Goal: Information Seeking & Learning: Learn about a topic

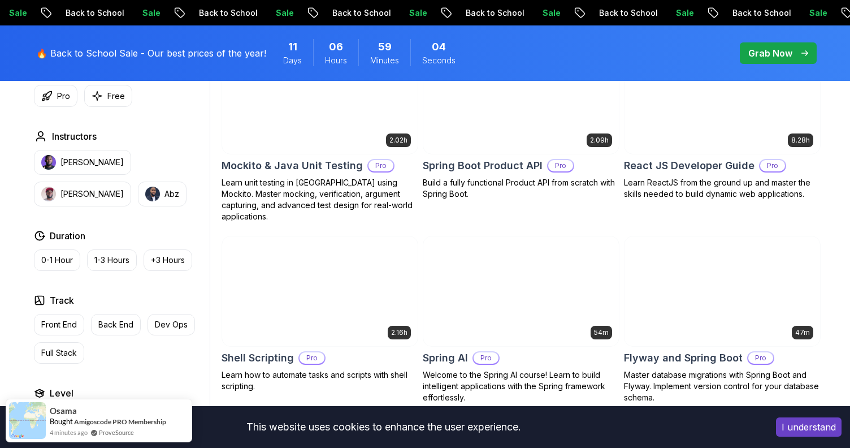
scroll to position [2542, 0]
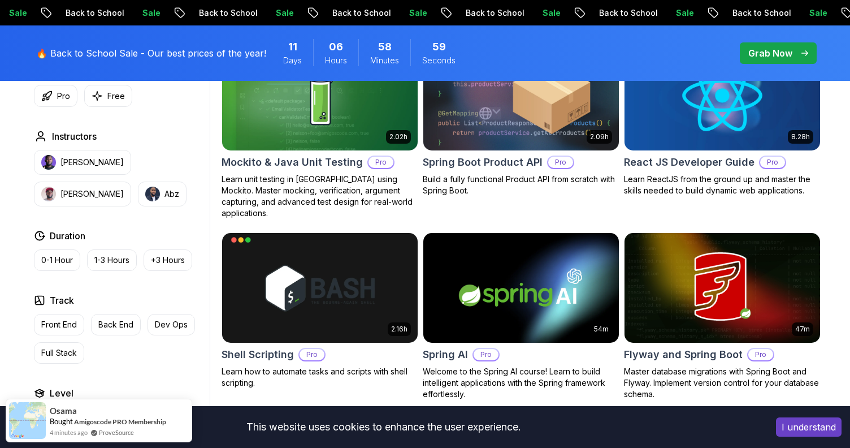
click at [588, 133] on body "Sale Back to School Sale Back to School Sale Back to School Sale Back to School…" at bounding box center [425, 316] width 850 height 5717
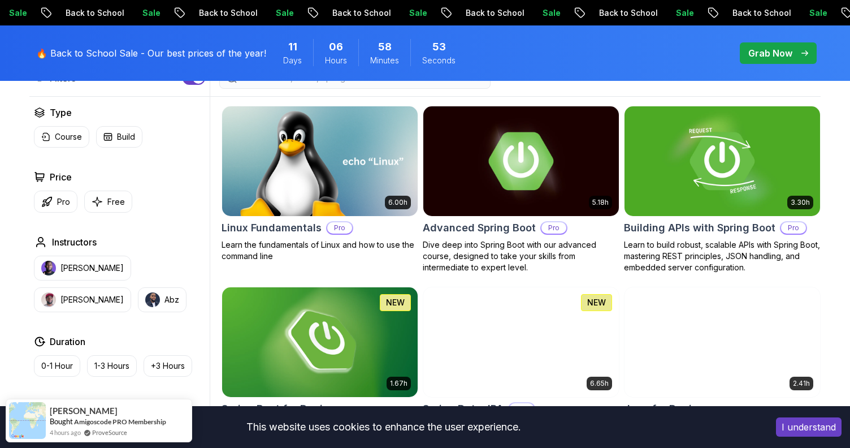
scroll to position [0, 0]
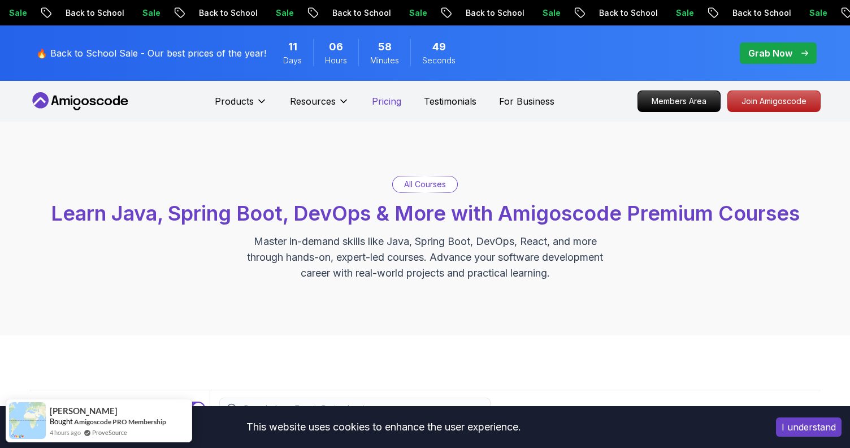
click at [386, 101] on p "Pricing" at bounding box center [386, 101] width 29 height 14
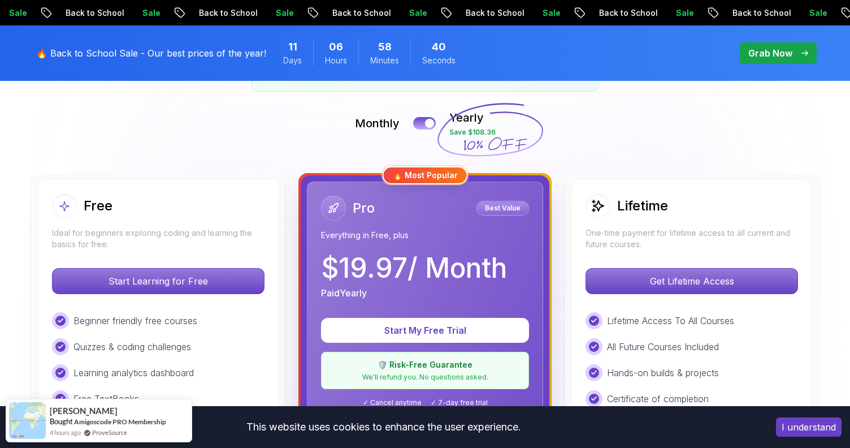
scroll to position [247, 0]
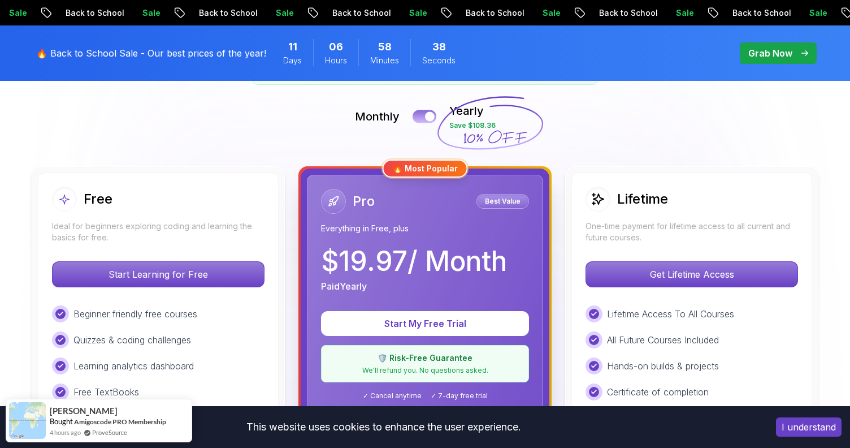
click at [421, 113] on button at bounding box center [425, 116] width 24 height 13
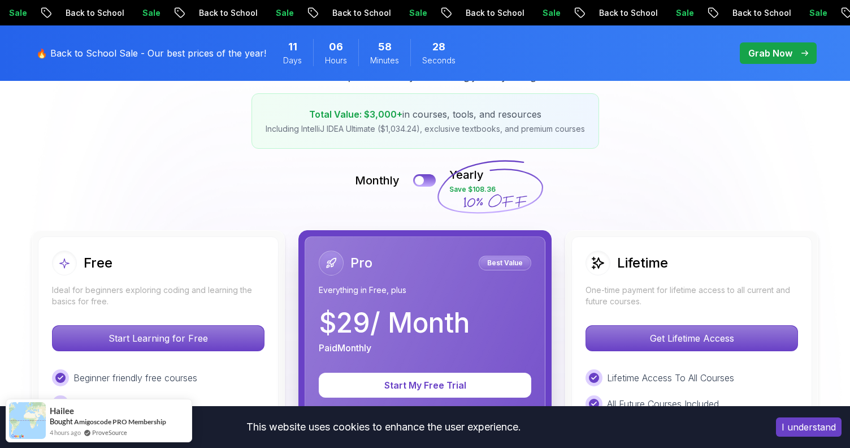
scroll to position [189, 0]
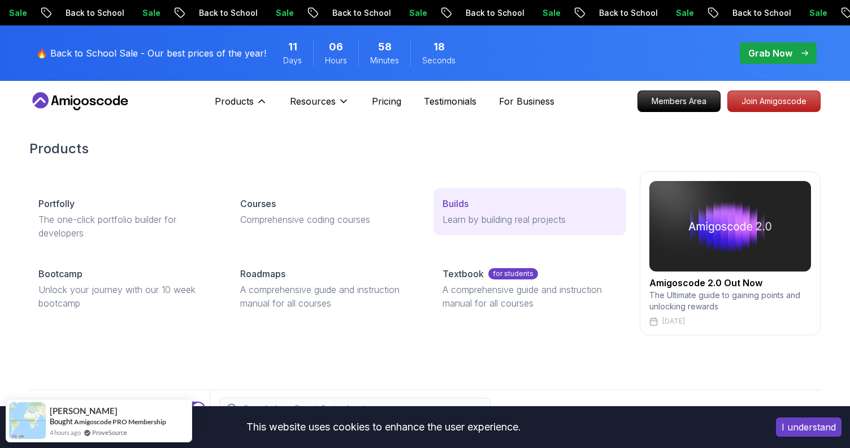
click at [471, 211] on link "Builds Learn by building real projects" at bounding box center [530, 211] width 193 height 47
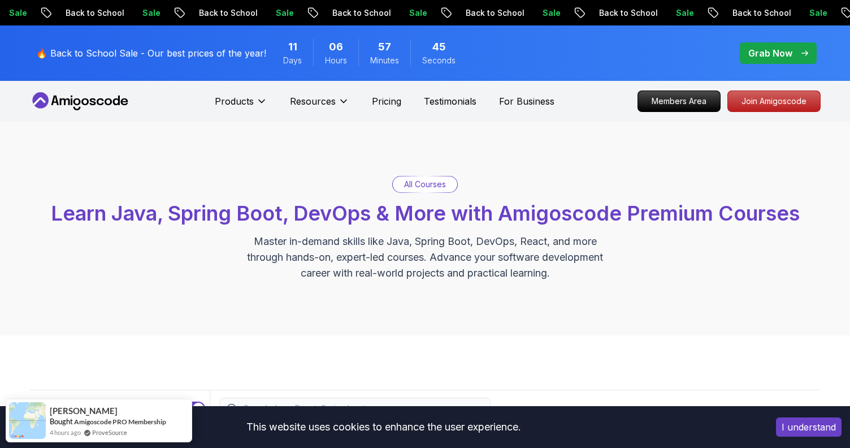
click at [101, 95] on icon at bounding box center [80, 101] width 102 height 18
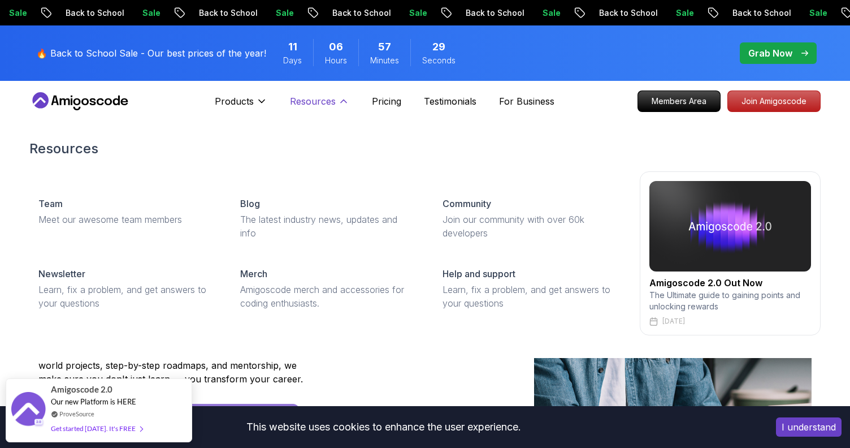
click at [327, 103] on p "Resources" at bounding box center [313, 101] width 46 height 14
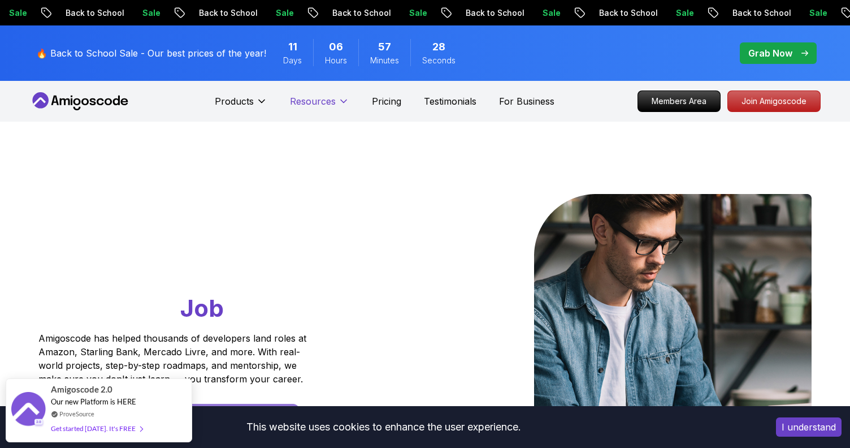
click at [327, 103] on p "Resources" at bounding box center [313, 101] width 46 height 14
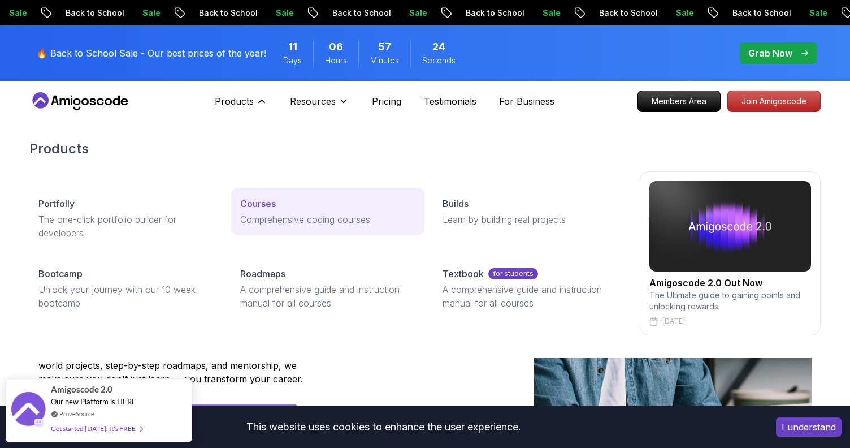
click at [314, 213] on p "Comprehensive coding courses" at bounding box center [327, 220] width 175 height 14
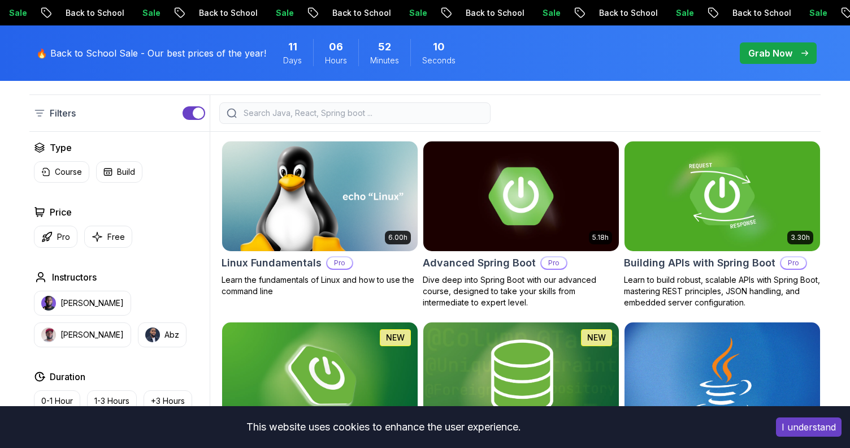
scroll to position [292, 0]
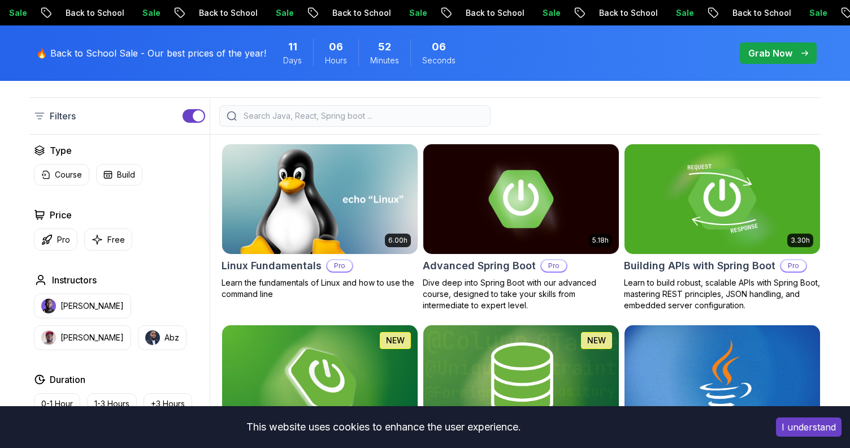
click at [707, 246] on img at bounding box center [722, 198] width 205 height 115
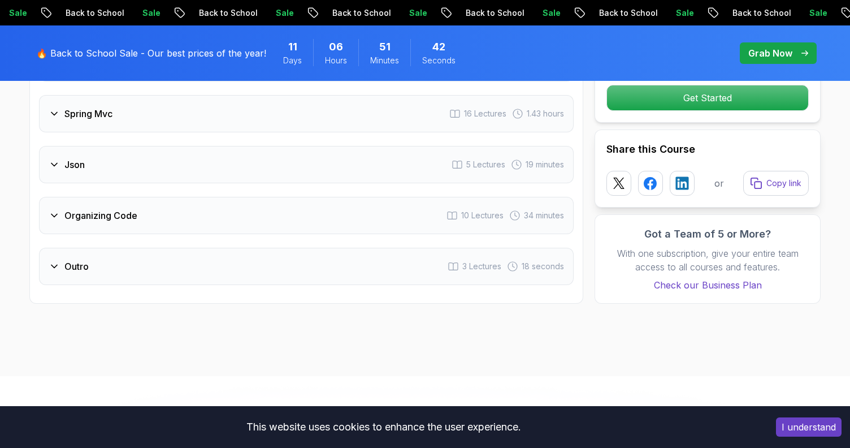
scroll to position [2261, 0]
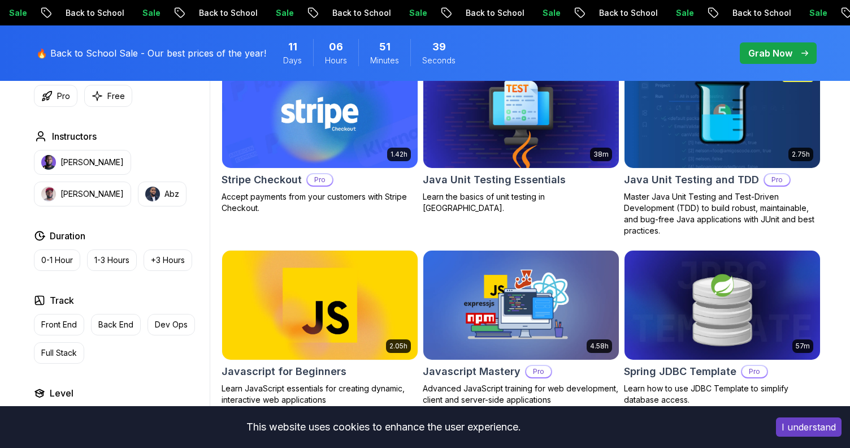
scroll to position [292, 0]
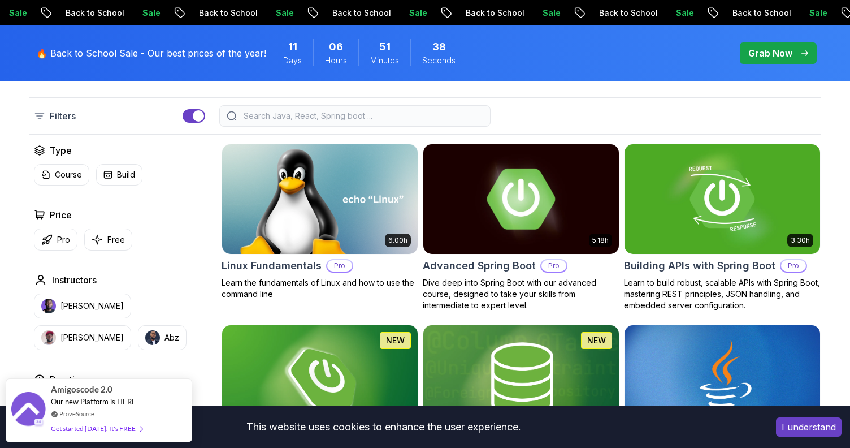
click at [469, 267] on h2 "Advanced Spring Boot" at bounding box center [479, 266] width 113 height 16
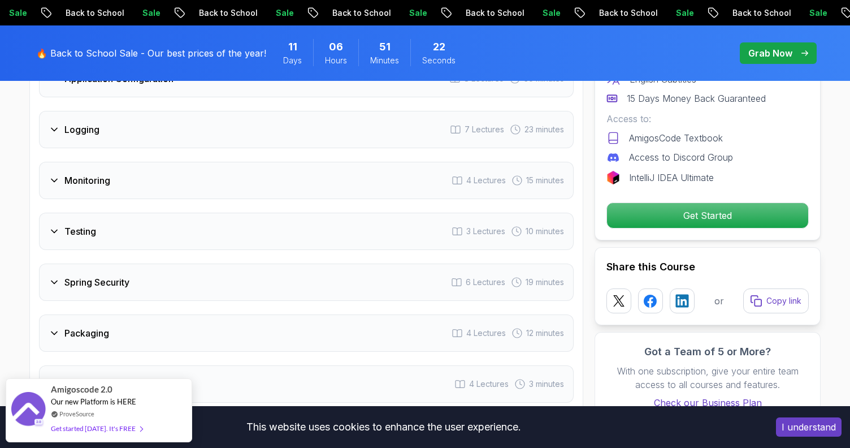
scroll to position [2008, 0]
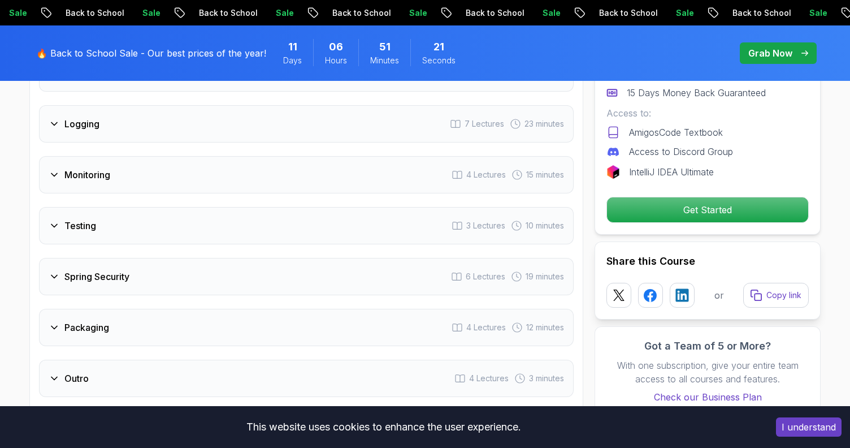
click at [421, 258] on div "Spring Security 6 Lectures 19 minutes" at bounding box center [306, 276] width 535 height 37
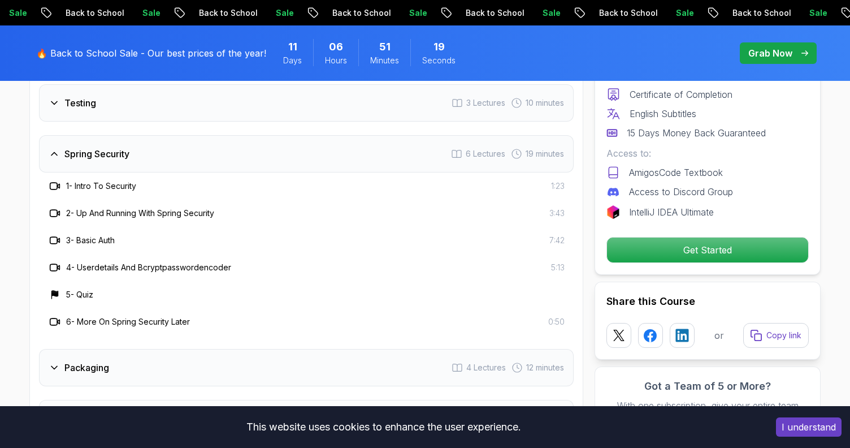
scroll to position [2051, 0]
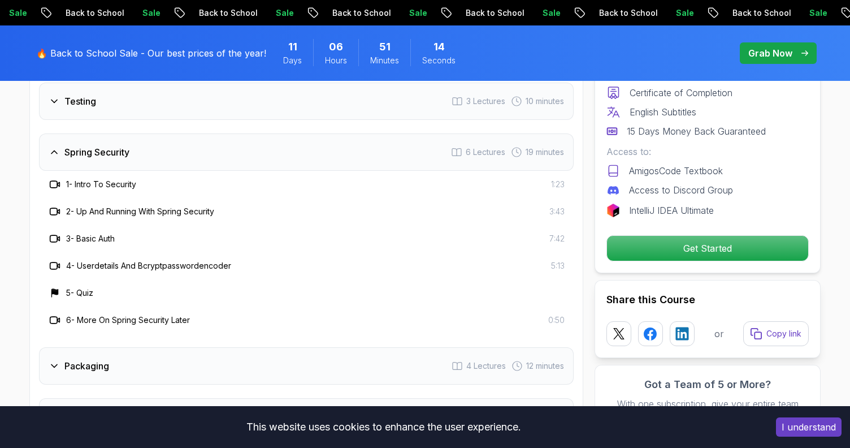
click at [199, 133] on div "Spring Security 6 Lectures 19 minutes" at bounding box center [306, 151] width 535 height 37
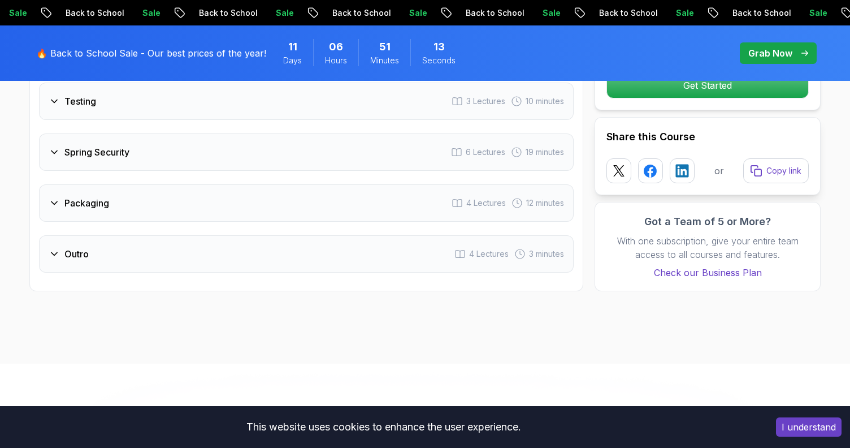
click at [192, 184] on div "Packaging 4 Lectures 12 minutes" at bounding box center [306, 202] width 535 height 37
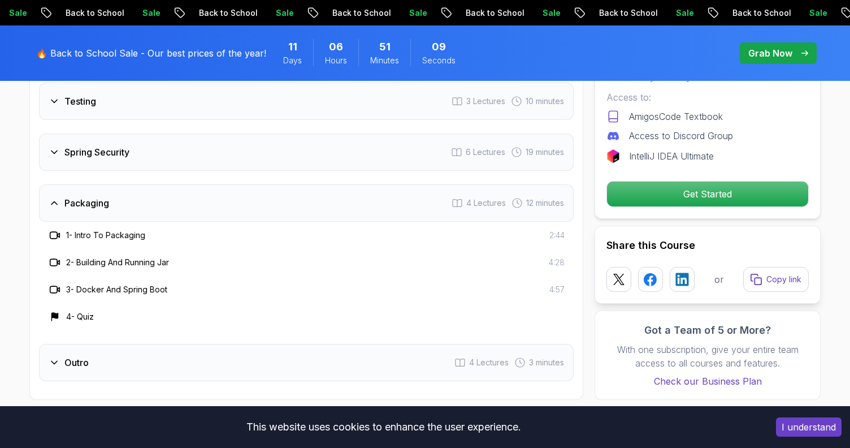
click at [192, 184] on div "Packaging 4 Lectures 12 minutes" at bounding box center [306, 202] width 535 height 37
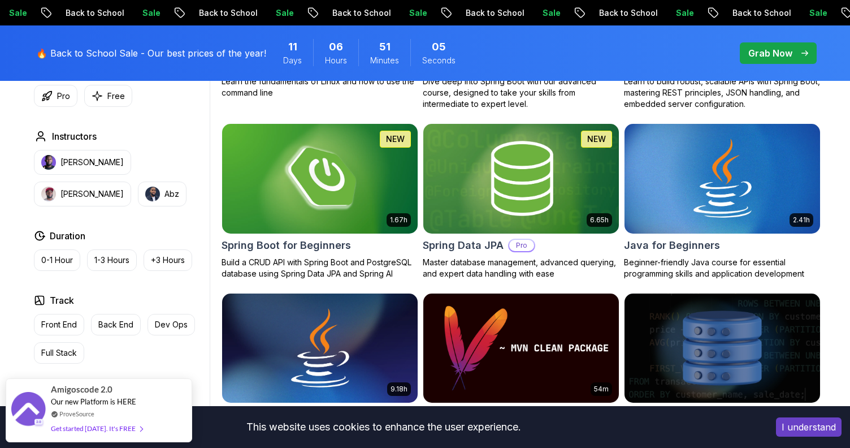
scroll to position [495, 0]
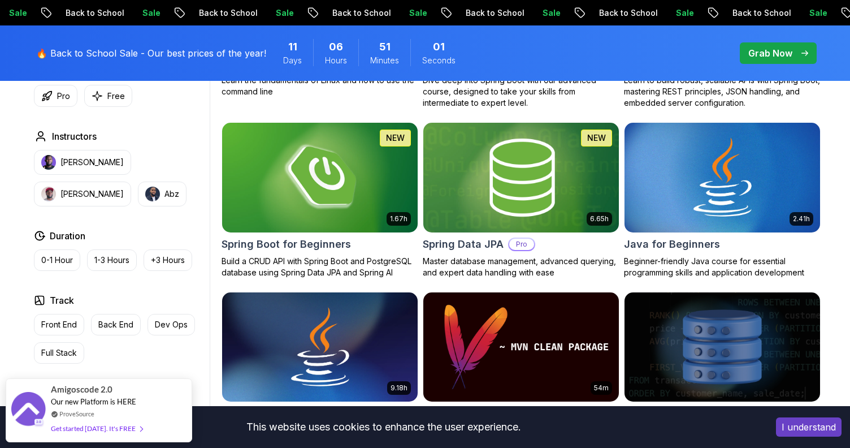
click at [476, 248] on h2 "Spring Data JPA" at bounding box center [463, 244] width 81 height 16
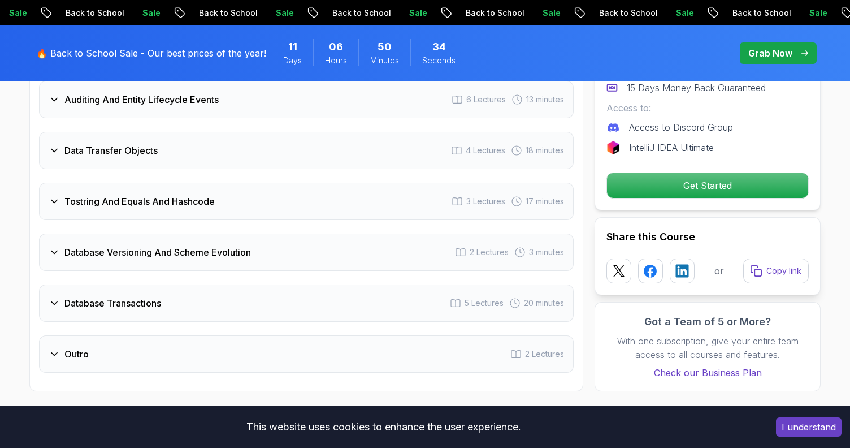
scroll to position [2335, 0]
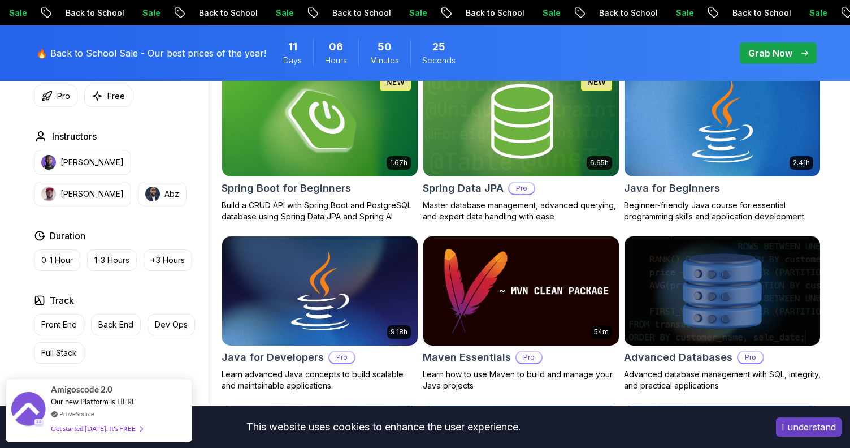
scroll to position [547, 0]
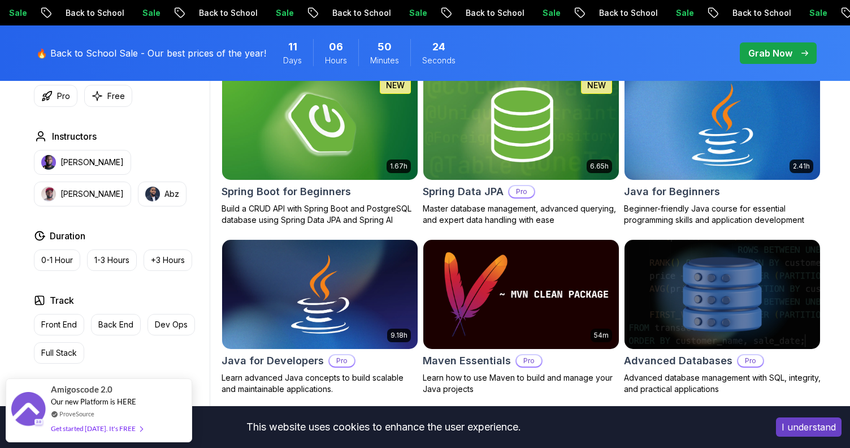
click at [679, 195] on h2 "Java for Beginners" at bounding box center [672, 192] width 96 height 16
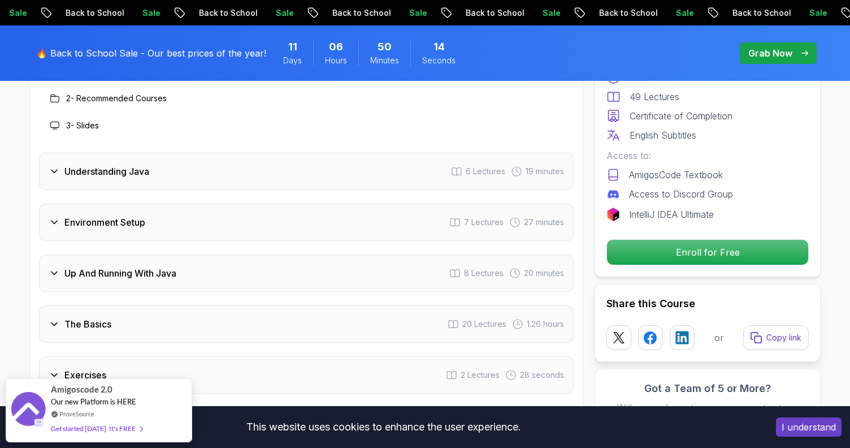
scroll to position [1763, 0]
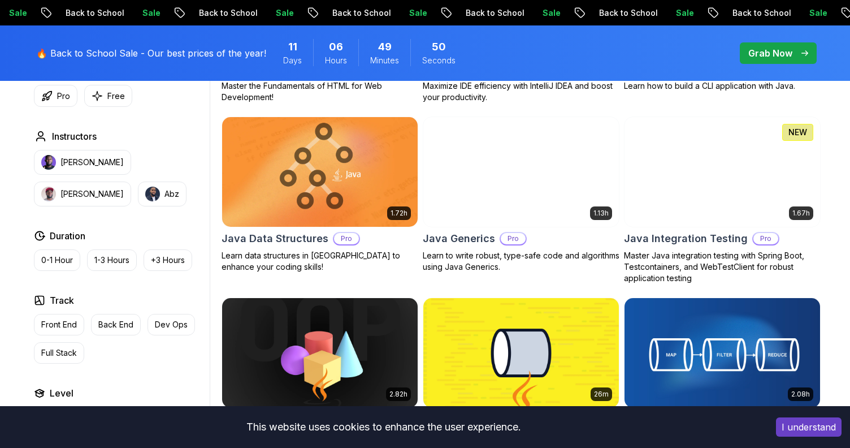
scroll to position [1560, 0]
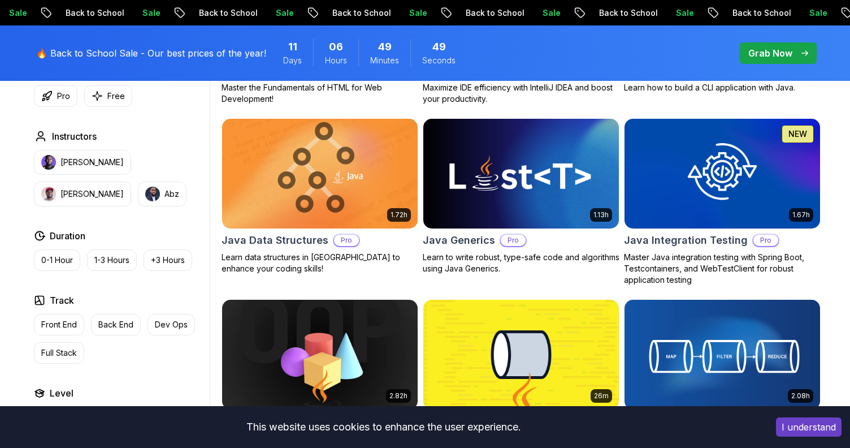
click at [334, 204] on img at bounding box center [319, 173] width 205 height 115
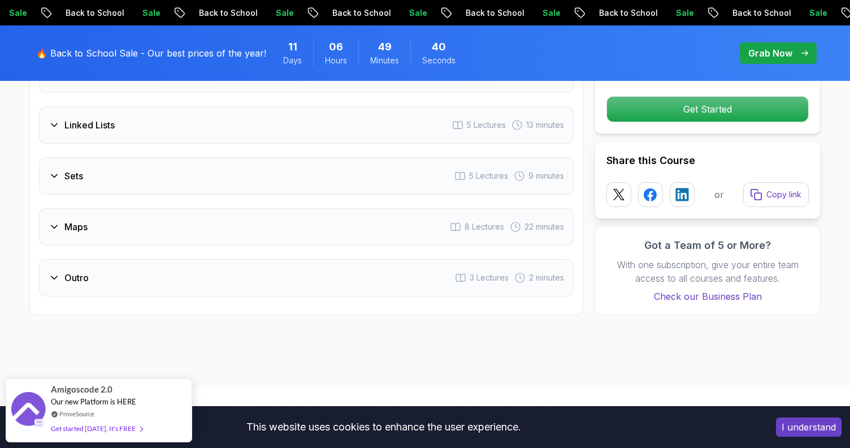
scroll to position [1935, 0]
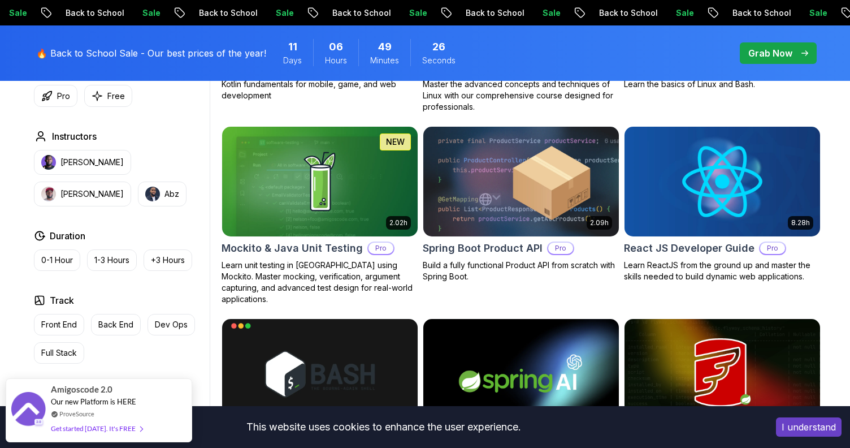
scroll to position [2457, 0]
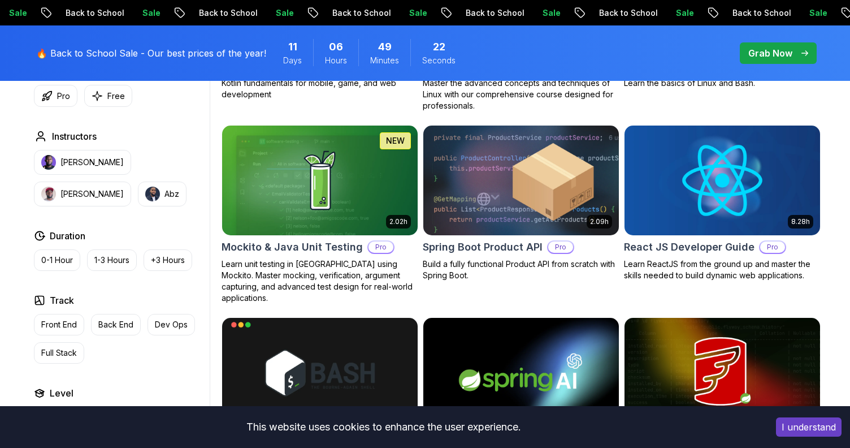
click at [480, 249] on h2 "Spring Boot Product API" at bounding box center [483, 247] width 120 height 16
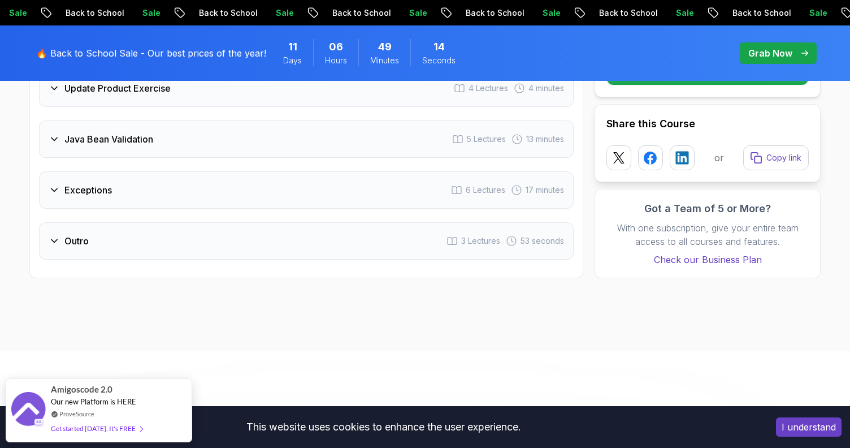
scroll to position [1703, 0]
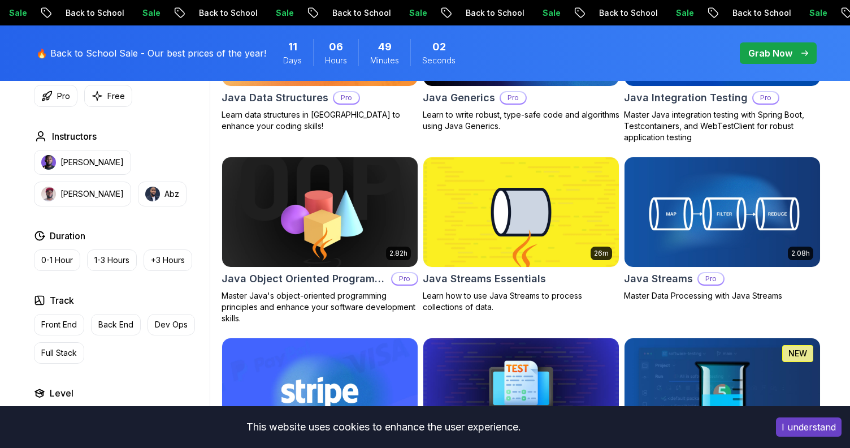
scroll to position [2302, 0]
